Goal: Task Accomplishment & Management: Manage account settings

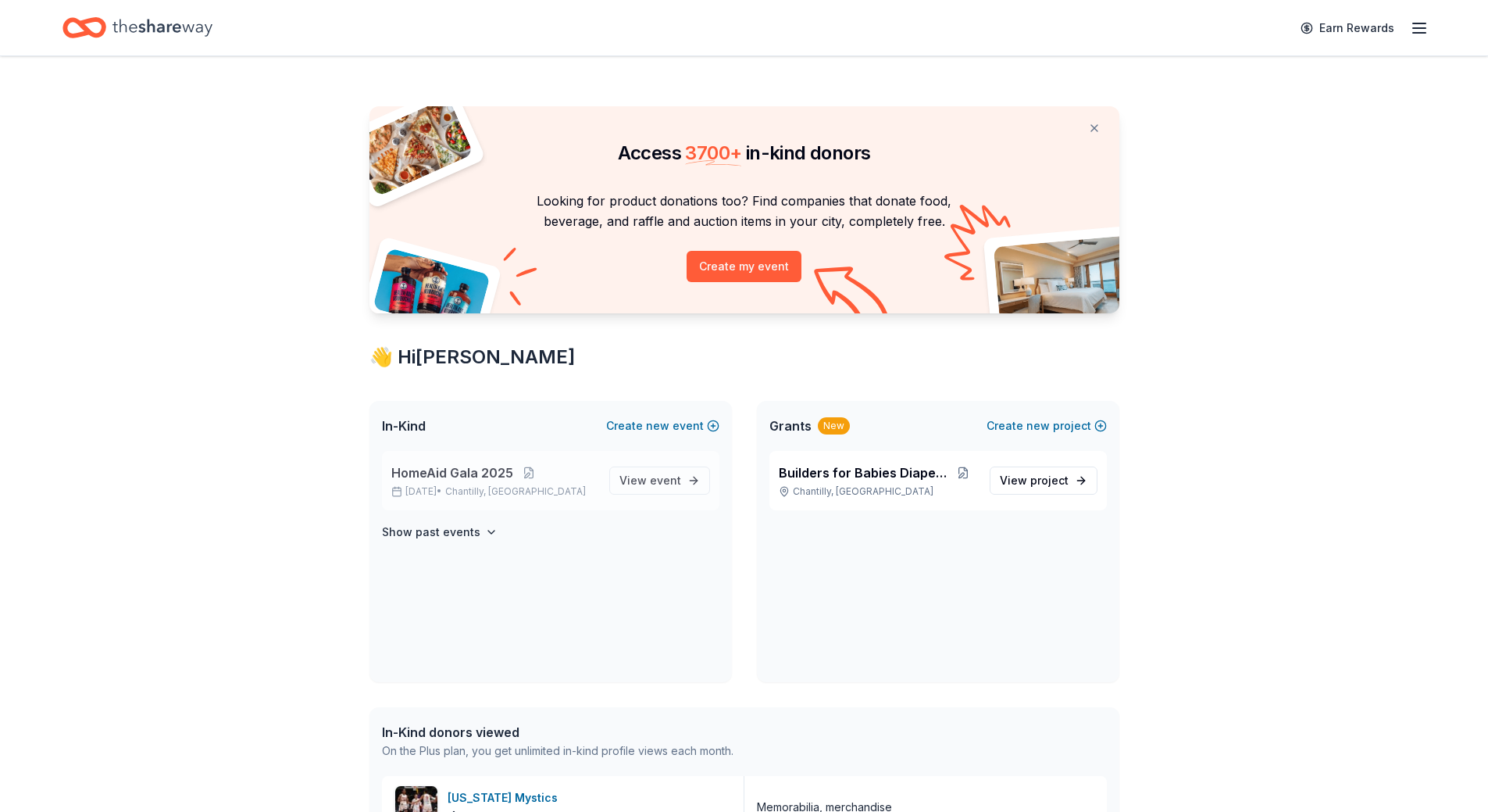
click at [468, 492] on p "[DATE] • [GEOGRAPHIC_DATA], [GEOGRAPHIC_DATA]" at bounding box center [494, 492] width 205 height 13
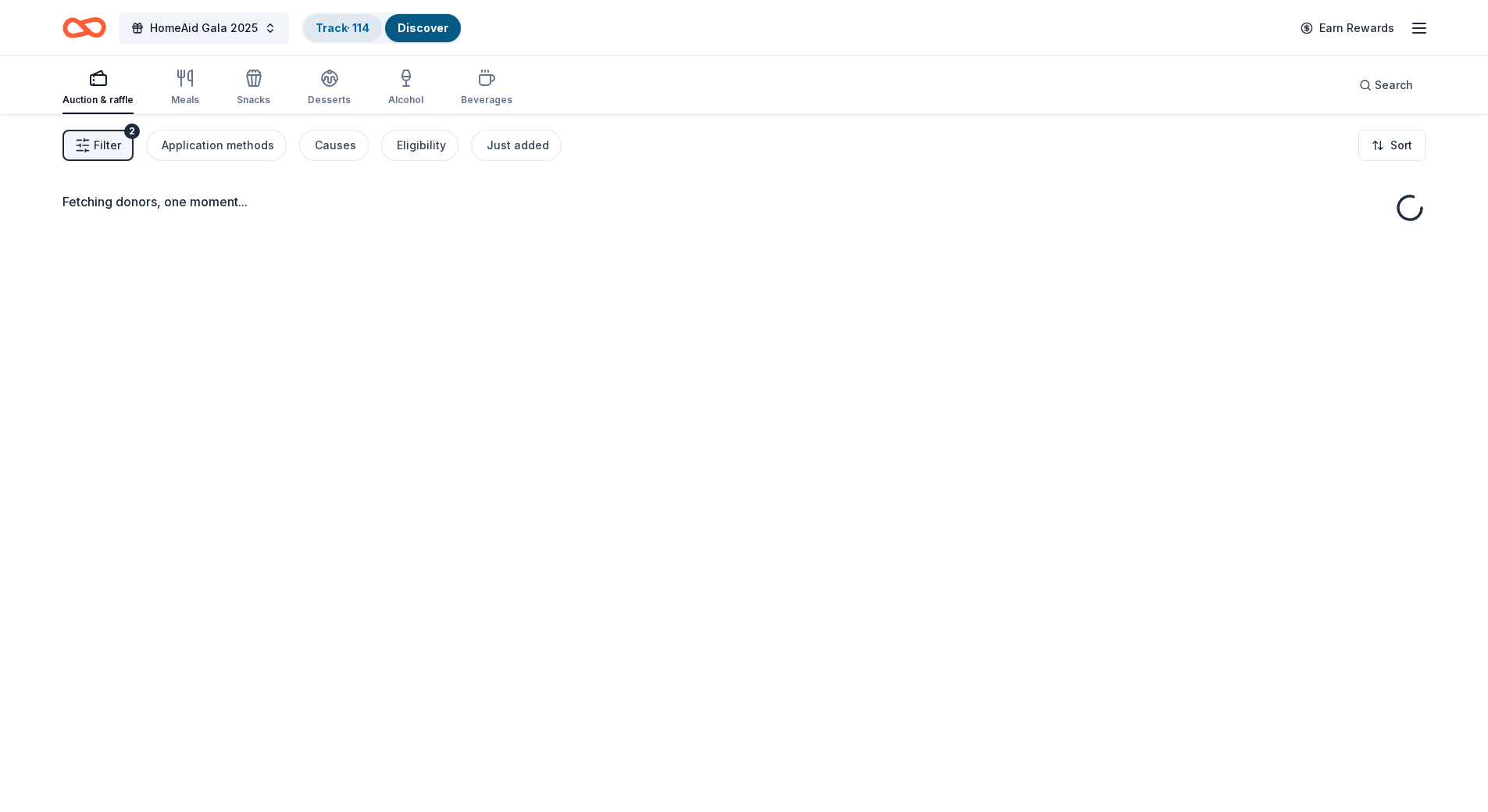
click at [329, 28] on link "Track · 114" at bounding box center [342, 27] width 54 height 14
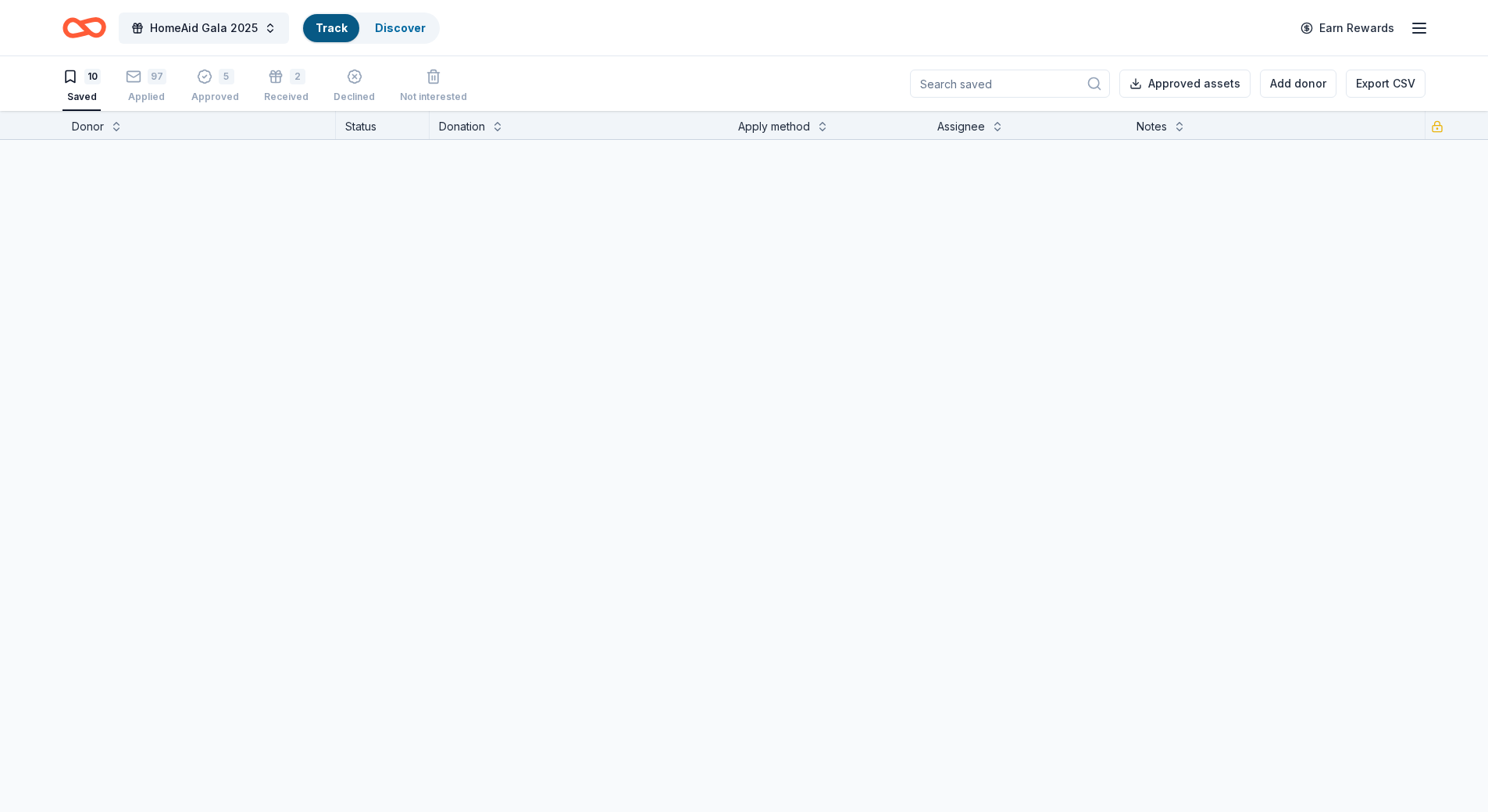
scroll to position [1, 0]
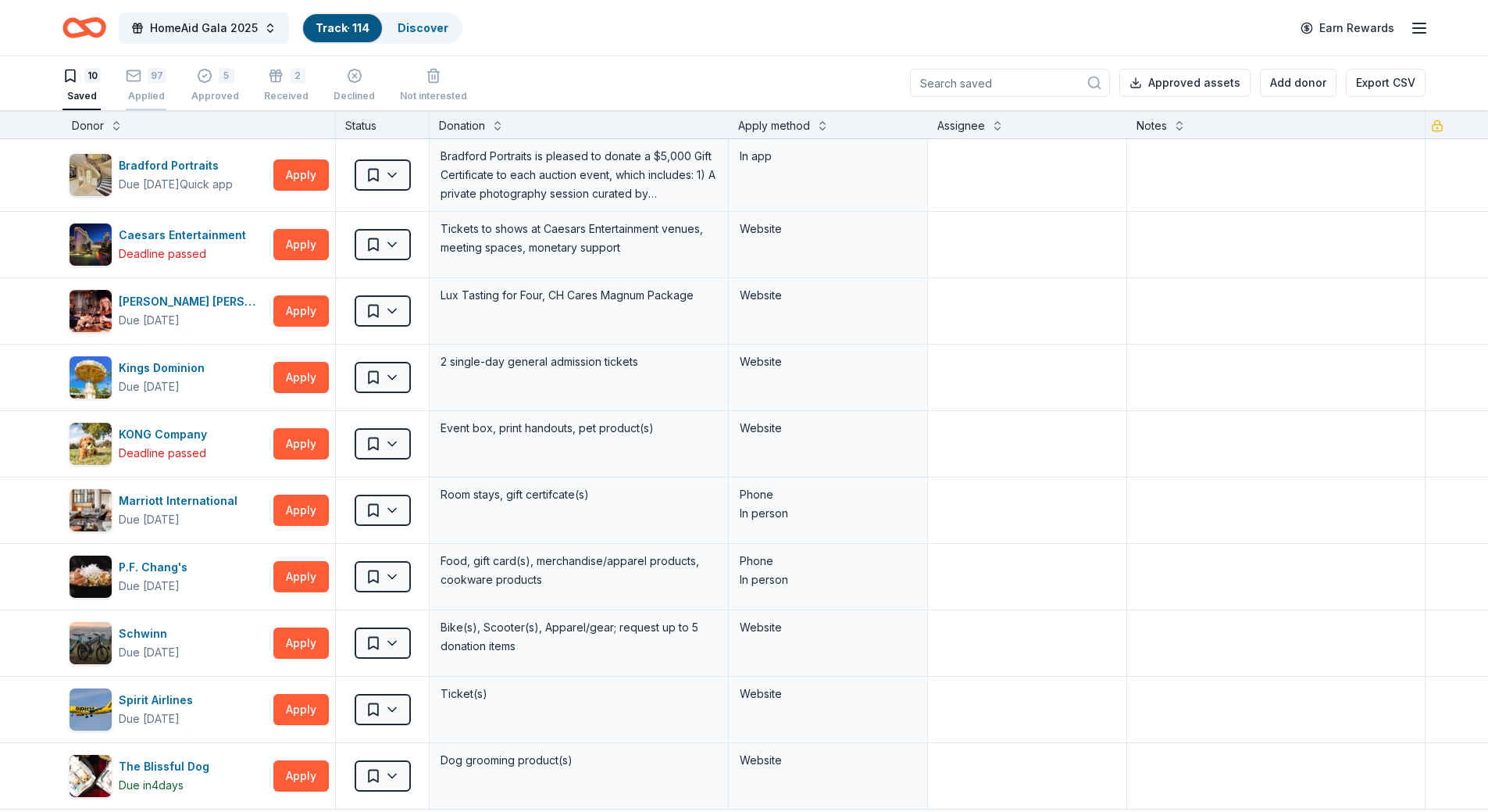
click at [143, 90] on div "Applied" at bounding box center [146, 96] width 40 height 13
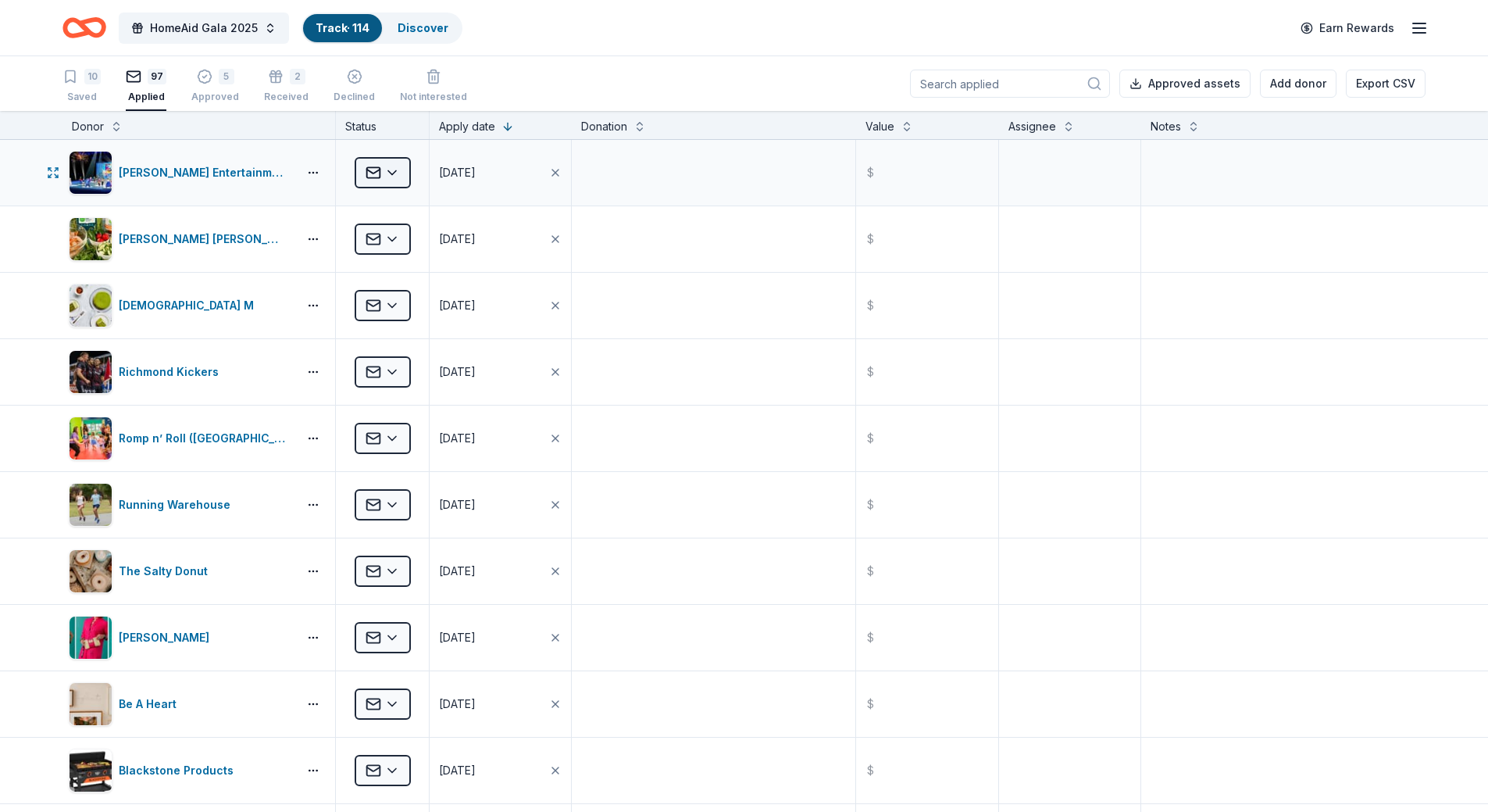
click at [396, 179] on html "HomeAid Gala 2025 Track · 114 Discover Earn Rewards 10 Saved 97 Applied 5 Appro…" at bounding box center [744, 406] width 1488 height 812
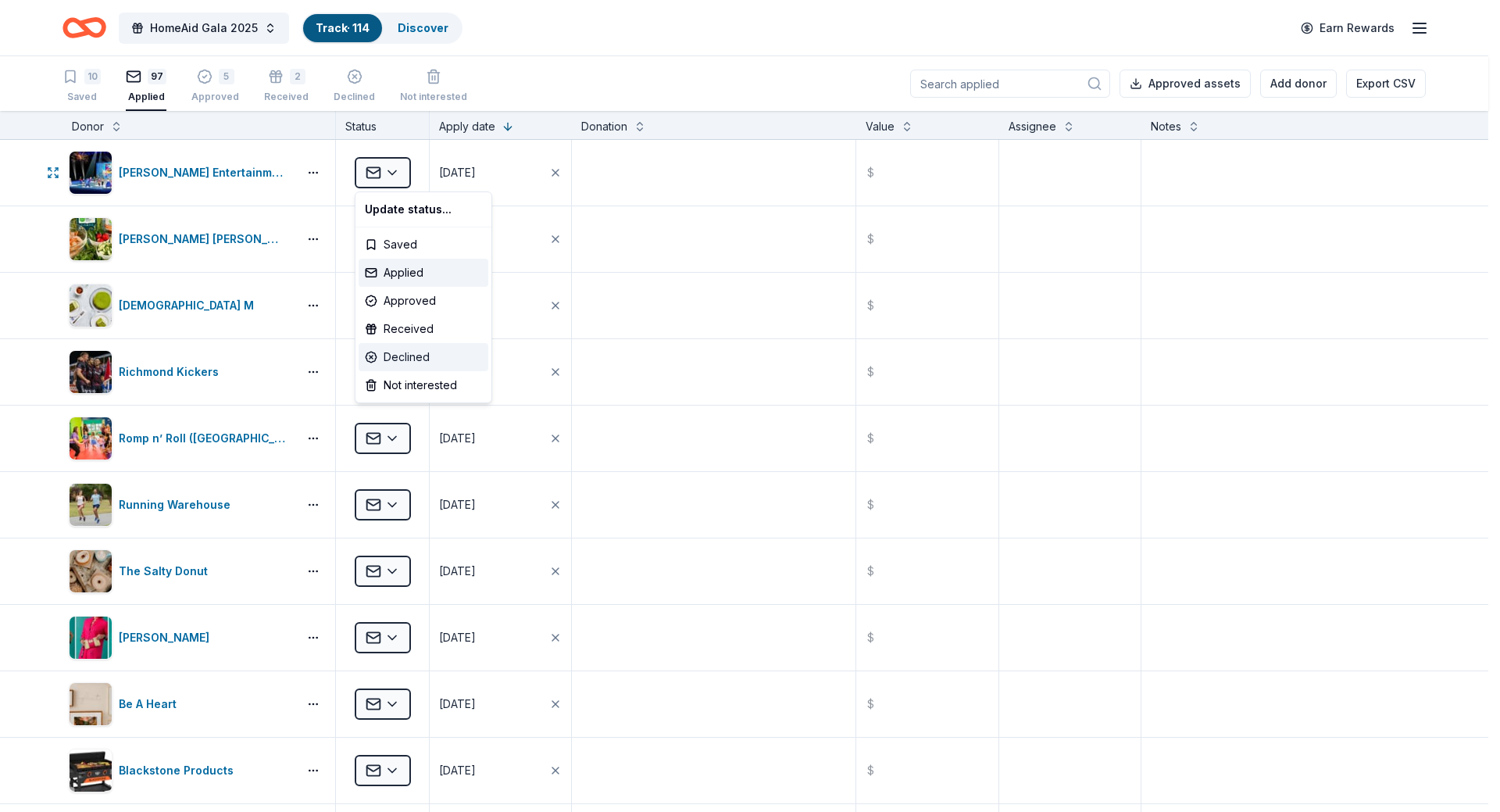
click at [411, 361] on div "Declined" at bounding box center [424, 357] width 130 height 28
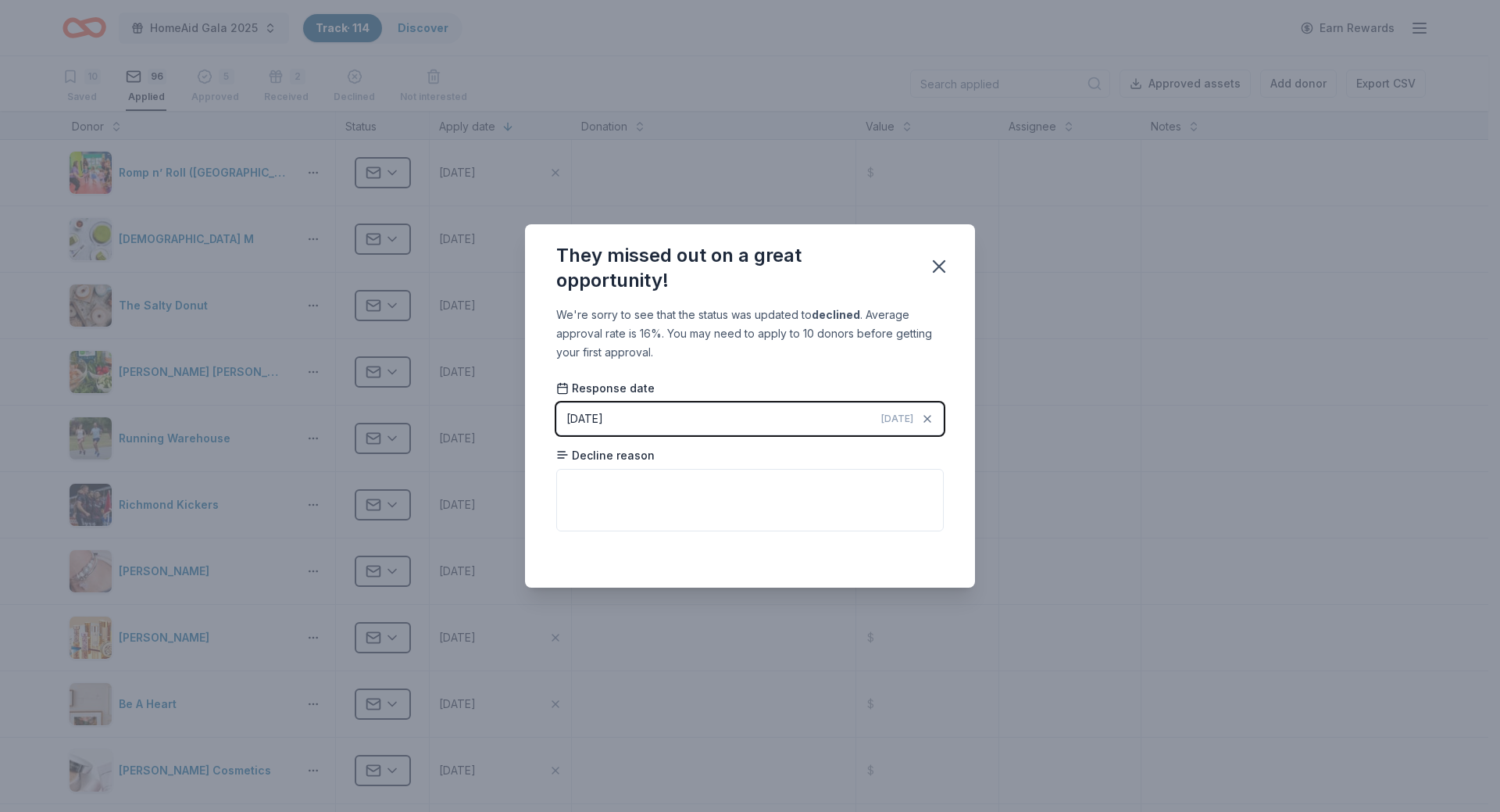
click at [782, 420] on button "[DATE] [DATE]" at bounding box center [750, 418] width 387 height 33
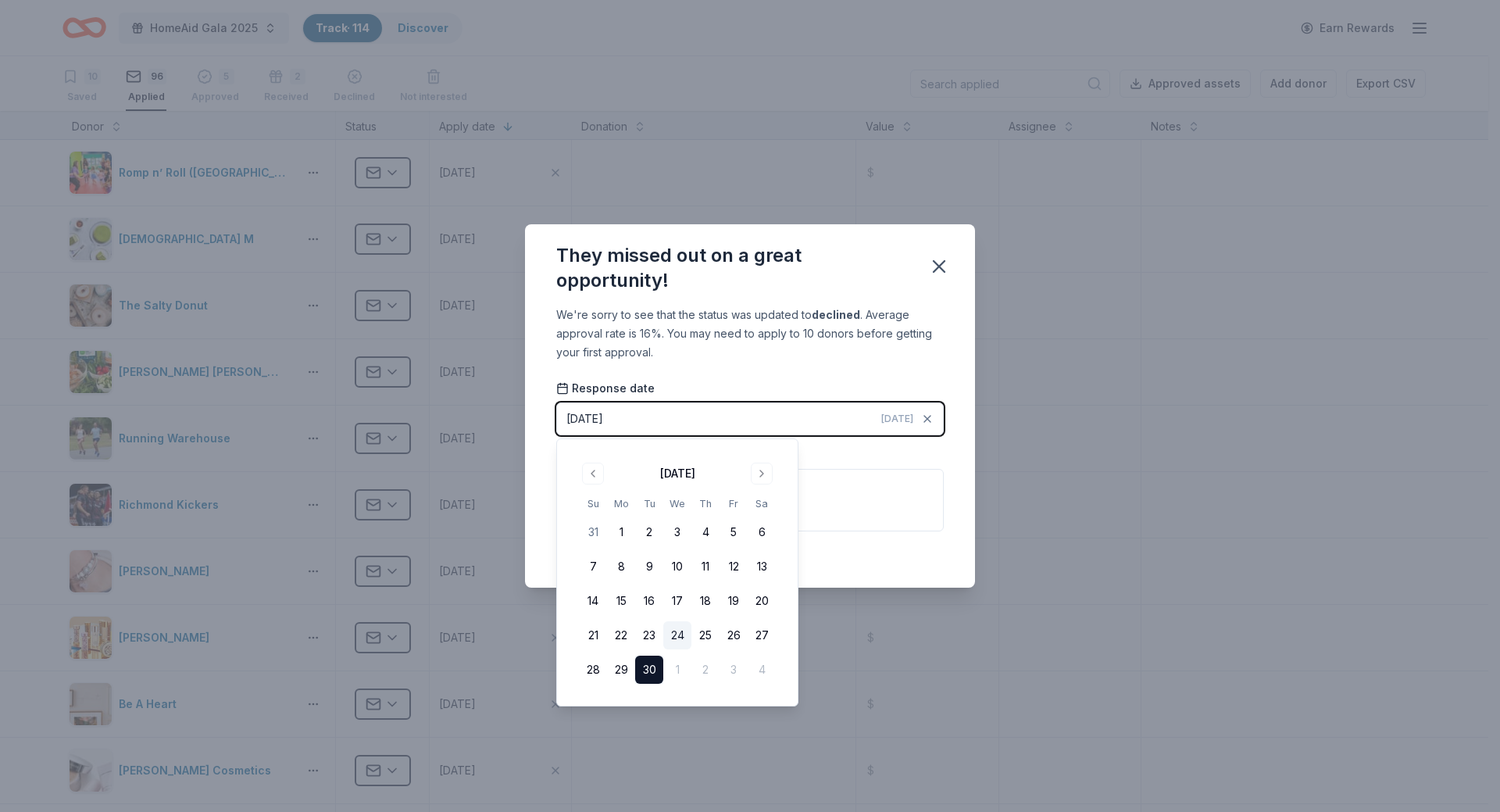
click at [678, 632] on button "24" at bounding box center [677, 634] width 28 height 28
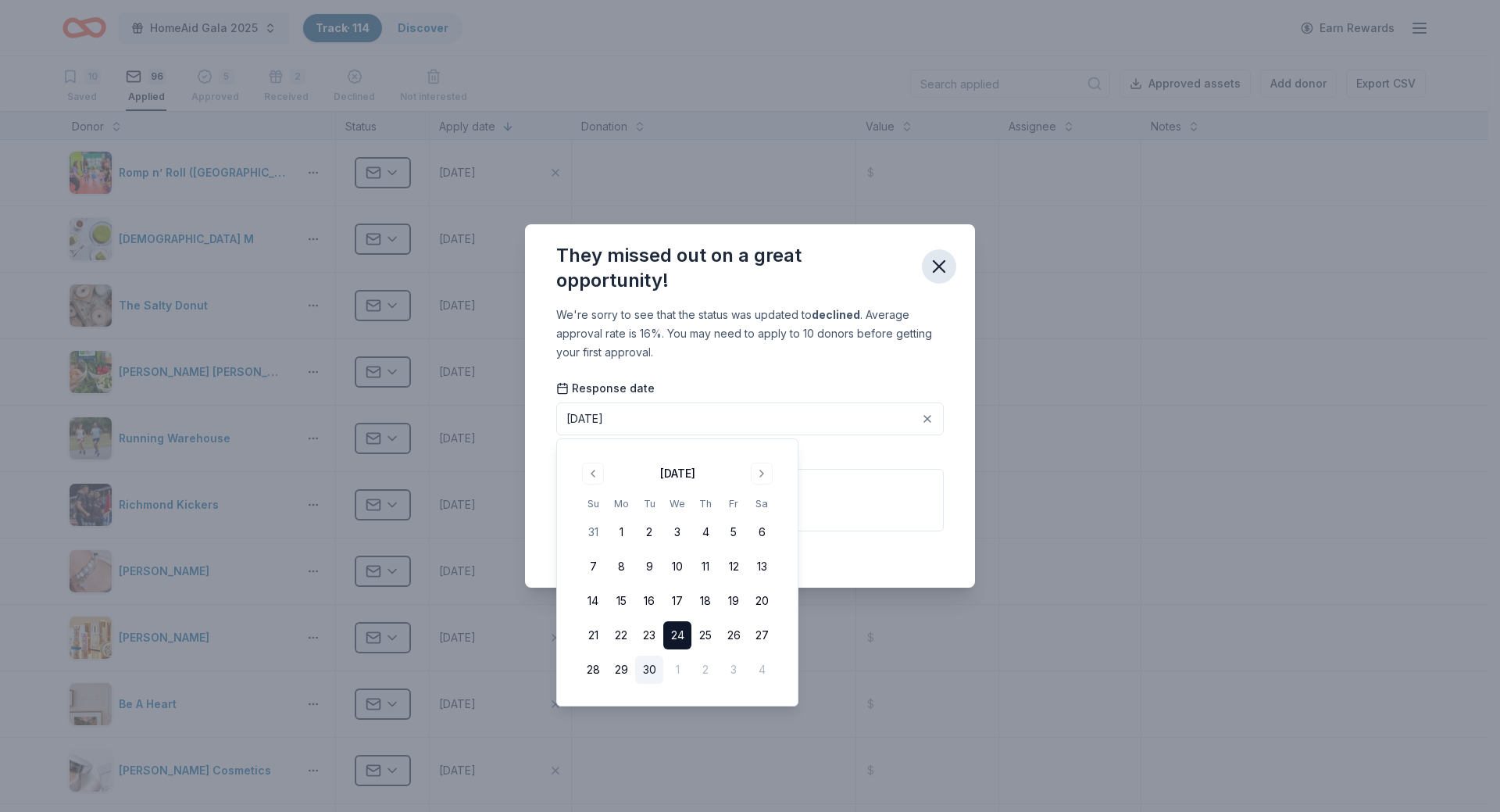
click at [942, 268] on icon "button" at bounding box center [940, 266] width 22 height 22
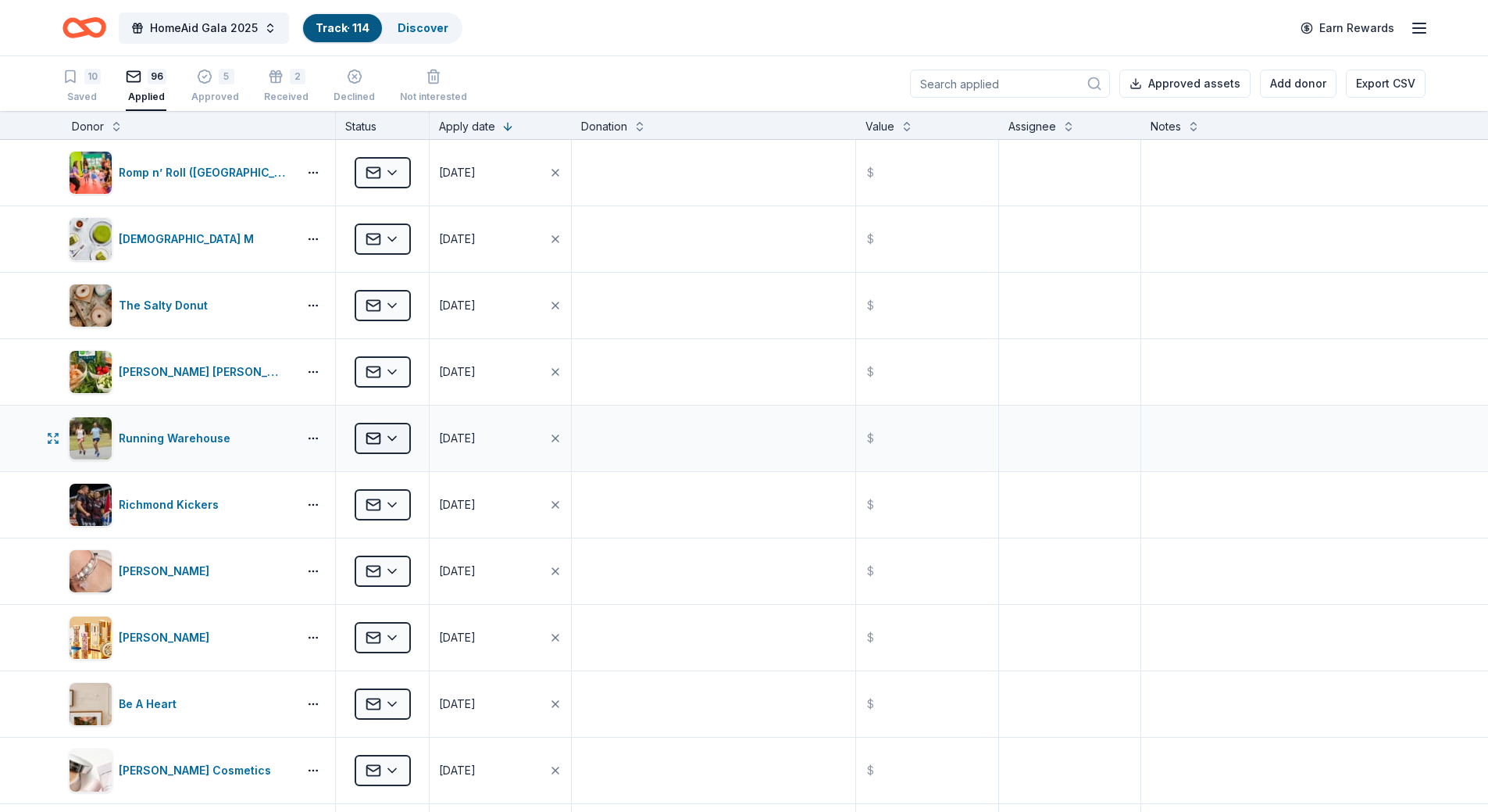
click at [392, 434] on html "HomeAid Gala 2025 Track · 114 Discover Earn Rewards 10 Saved 96 Applied 5 Appro…" at bounding box center [744, 406] width 1488 height 812
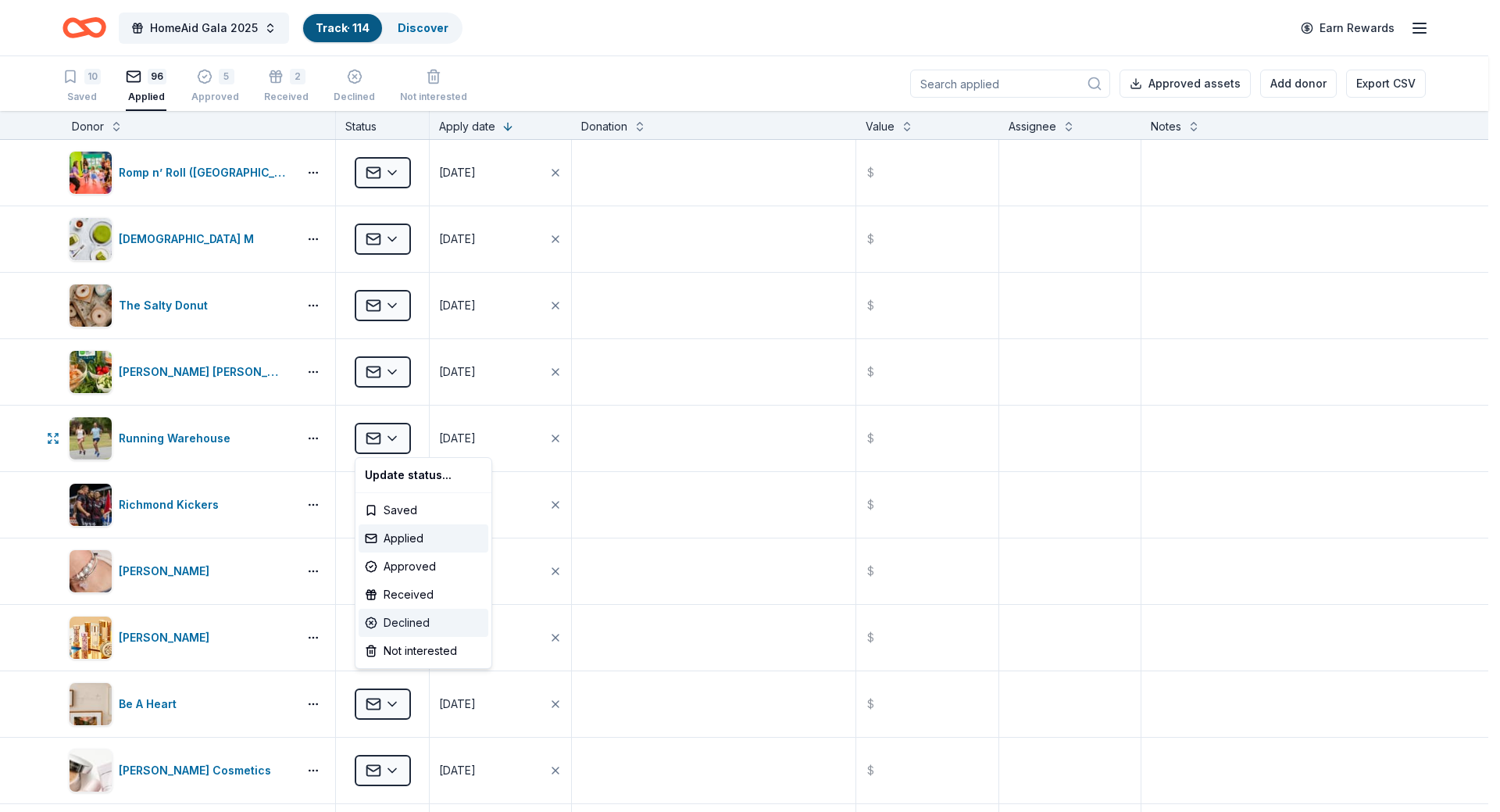
click at [408, 624] on div "Declined" at bounding box center [424, 623] width 130 height 28
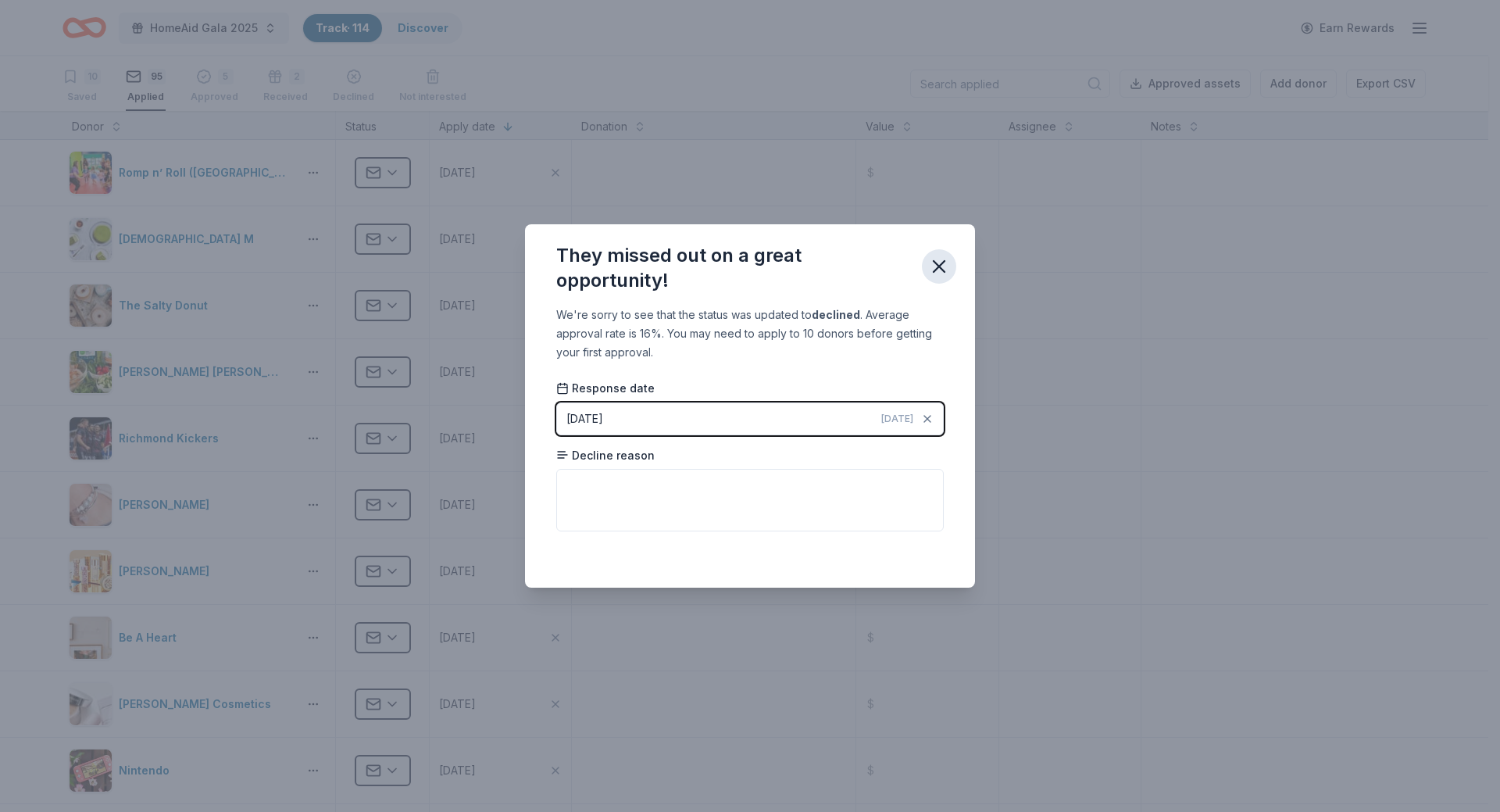
click at [940, 272] on icon "button" at bounding box center [940, 266] width 22 height 22
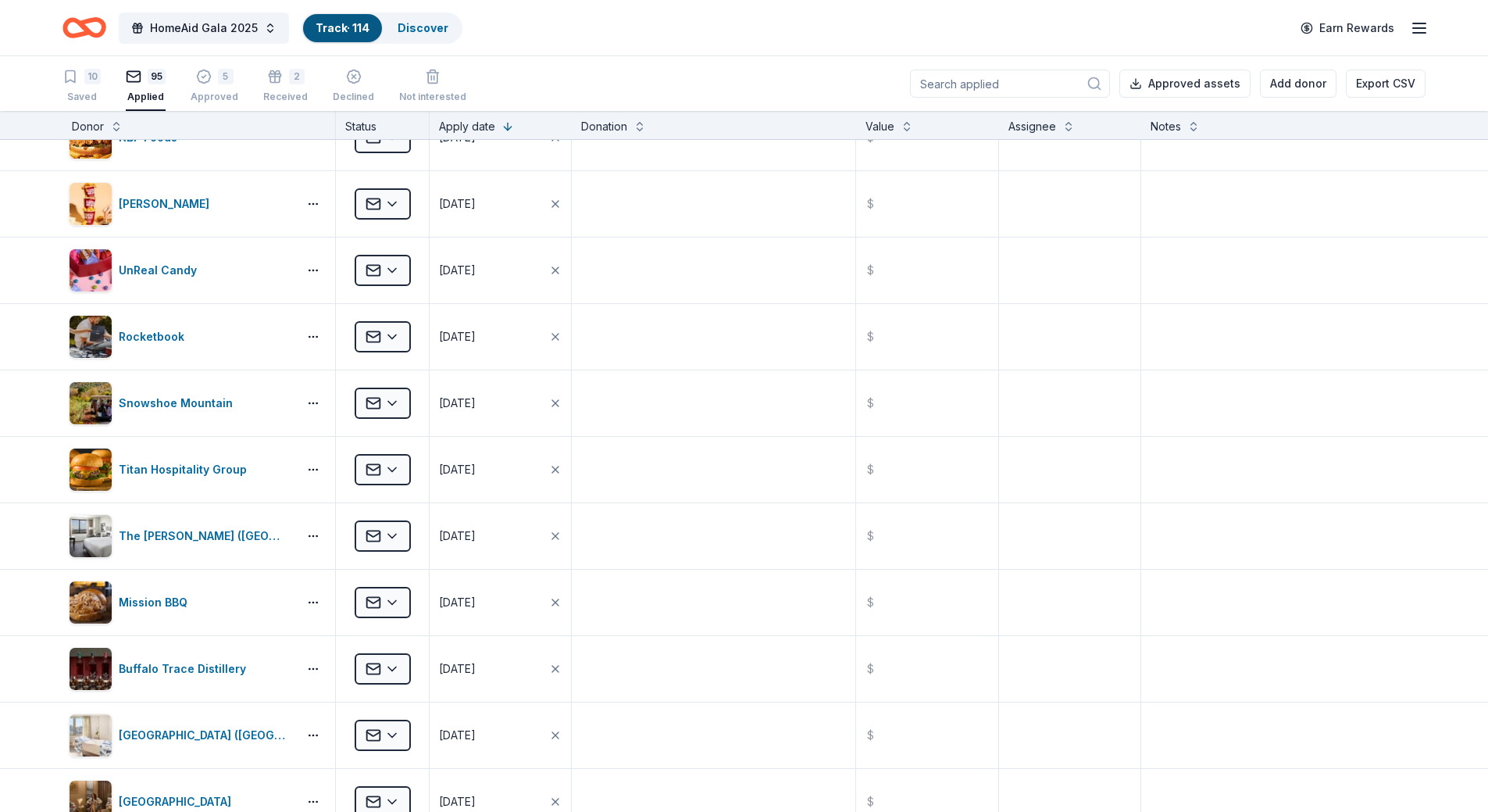
scroll to position [1640, 0]
